Goal: Information Seeking & Learning: Learn about a topic

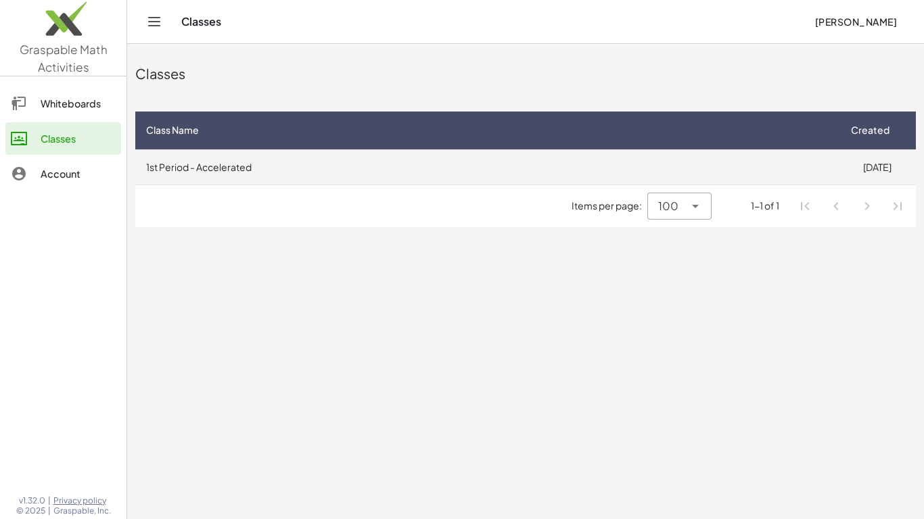
click at [264, 168] on td "1st Period - Accelerated" at bounding box center [486, 166] width 703 height 35
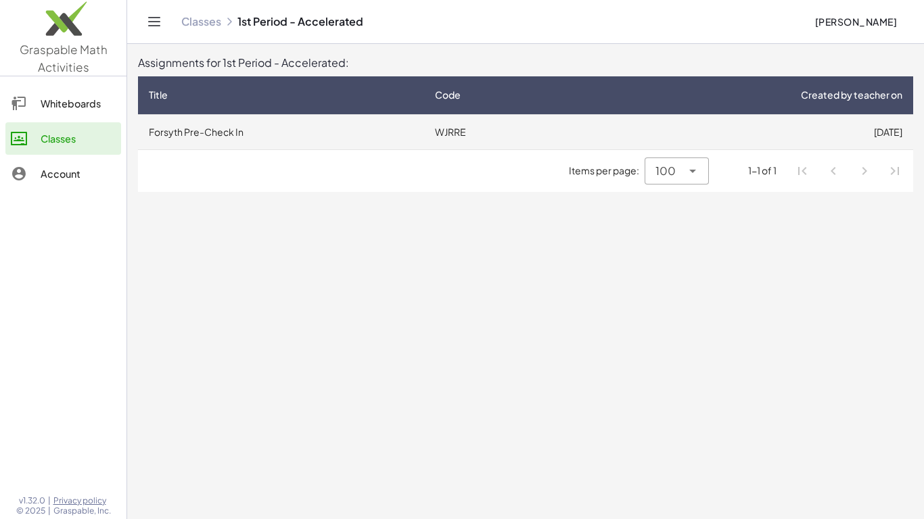
click at [382, 137] on td "Forsyth Pre-Check In" at bounding box center [281, 131] width 286 height 35
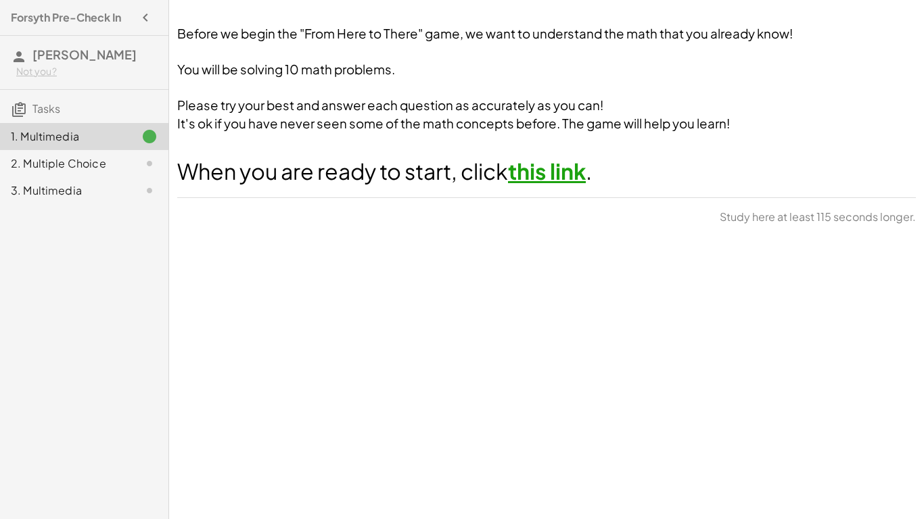
click at [549, 172] on link "this link" at bounding box center [547, 171] width 78 height 27
click at [750, 220] on span "Study here at least 50 seconds longer." at bounding box center [818, 217] width 196 height 16
click at [93, 164] on div "2. Multiple Choice" at bounding box center [65, 164] width 109 height 16
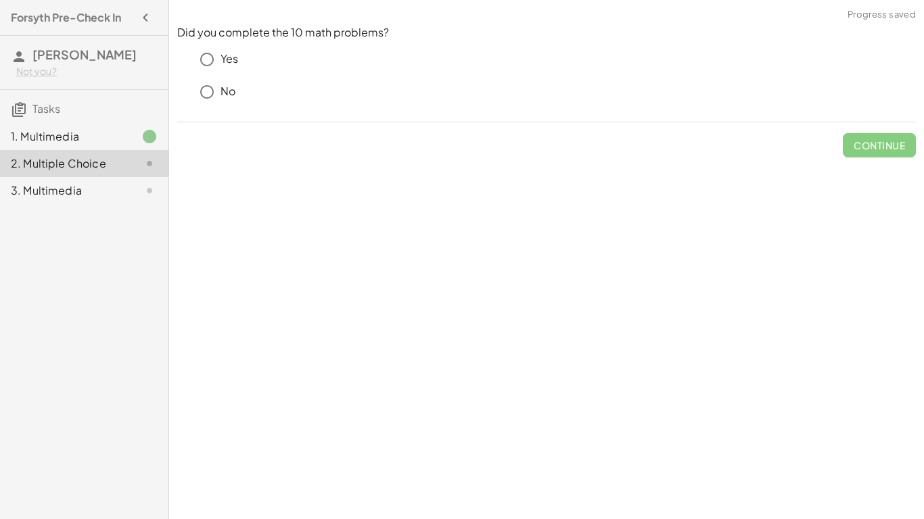
click at [223, 54] on p "Yes" at bounding box center [229, 59] width 18 height 16
click at [885, 139] on span "Check" at bounding box center [887, 145] width 35 height 12
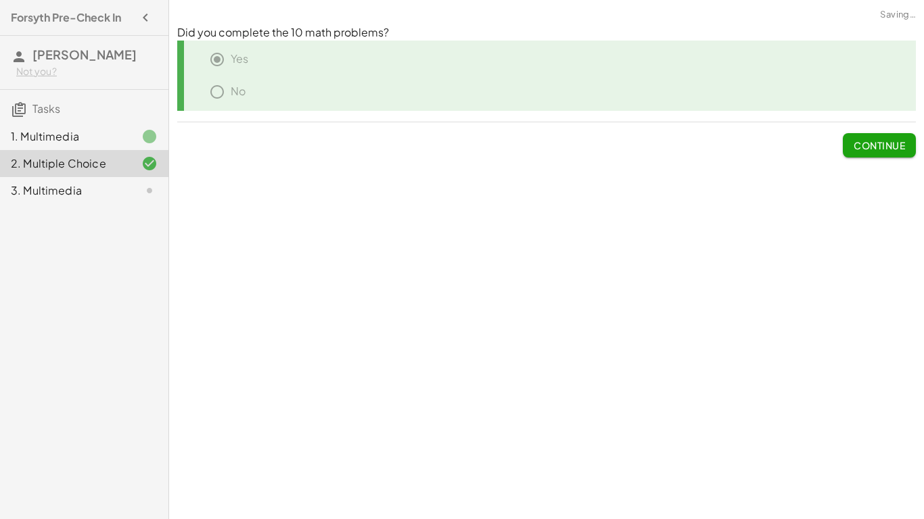
click at [887, 149] on span "Continue" at bounding box center [879, 145] width 51 height 12
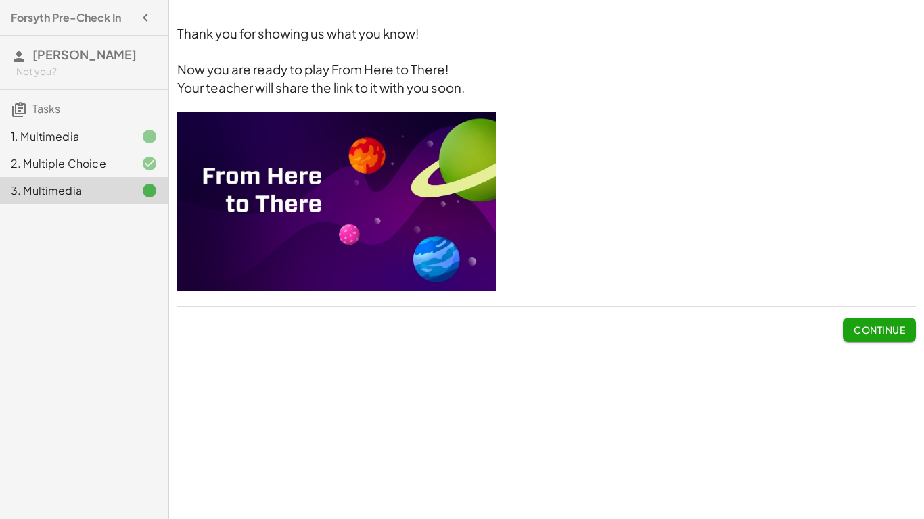
click at [849, 330] on button "Continue" at bounding box center [879, 330] width 73 height 24
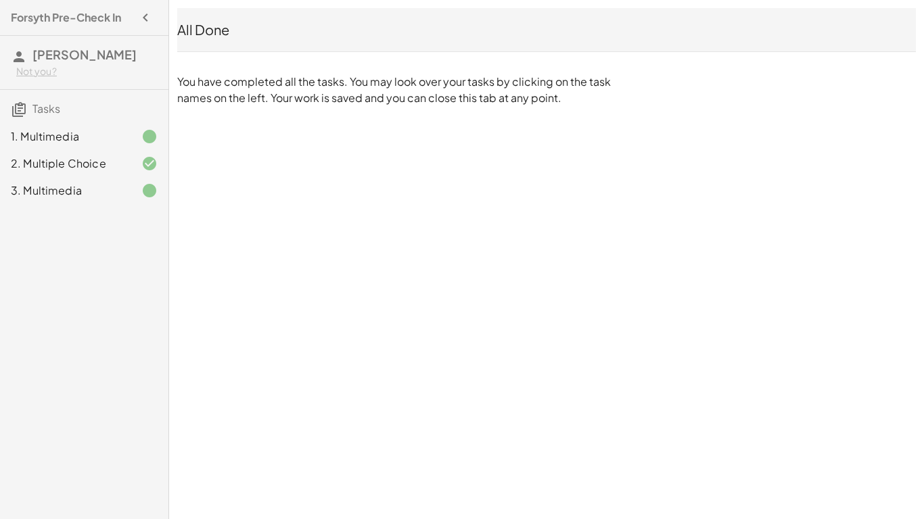
click at [149, 186] on icon at bounding box center [149, 191] width 16 height 16
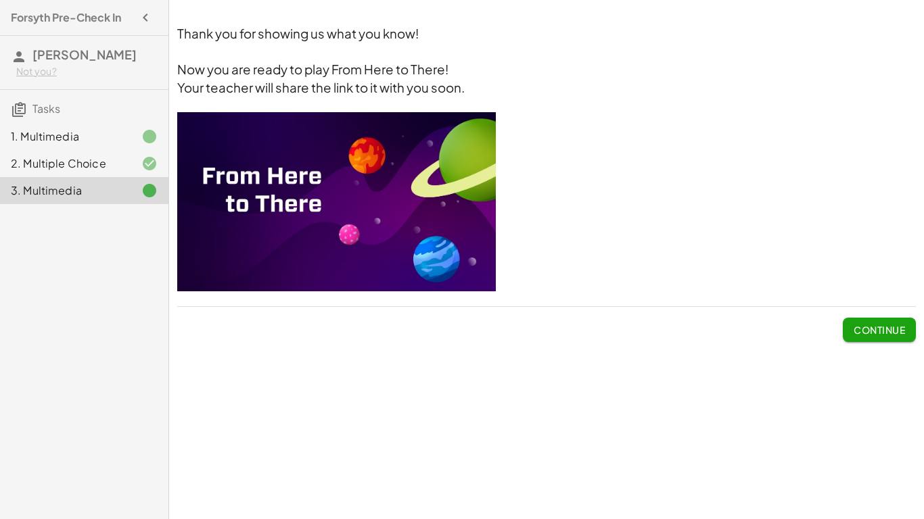
click at [344, 141] on img at bounding box center [336, 201] width 319 height 179
